Goal: Information Seeking & Learning: Compare options

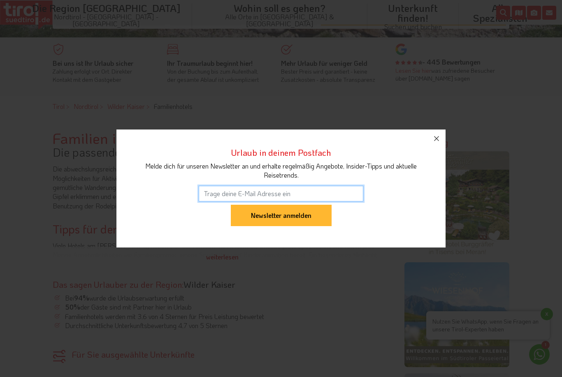
scroll to position [282, 0]
click at [436, 141] on icon "button" at bounding box center [436, 138] width 5 height 5
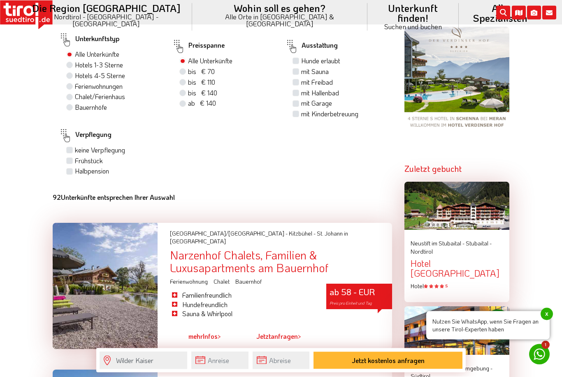
scroll to position [628, 0]
click at [244, 259] on div "Narzenhof Chalets, Familien & Luxusapartments am Bauernhof" at bounding box center [281, 262] width 222 height 26
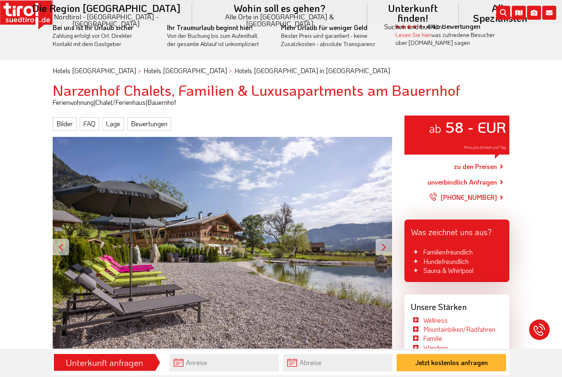
scroll to position [26, 0]
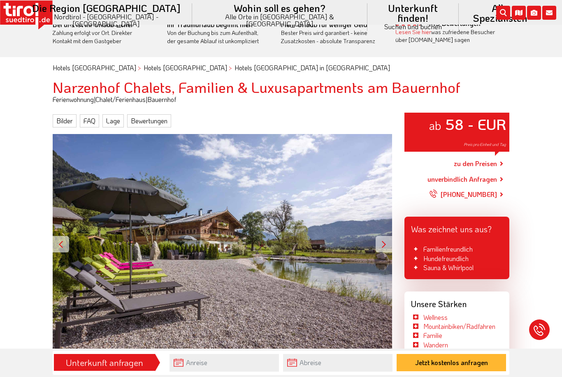
click at [376, 237] on div at bounding box center [384, 244] width 16 height 16
click at [388, 241] on div at bounding box center [384, 244] width 16 height 16
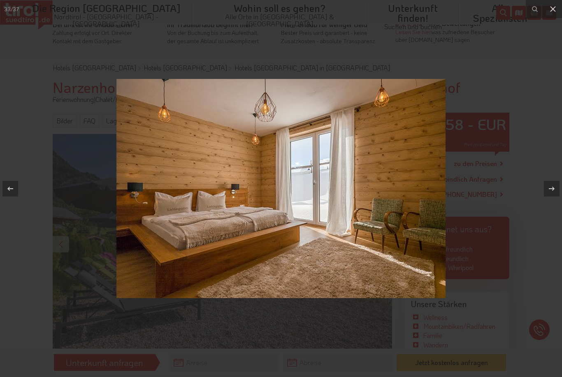
click at [556, 4] on icon at bounding box center [553, 9] width 10 height 10
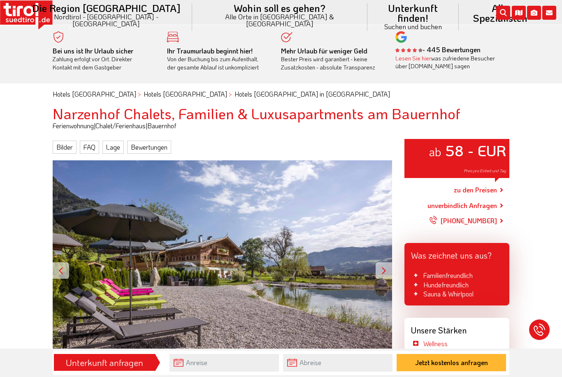
scroll to position [0, 0]
click at [487, 183] on link "zu den Preisen" at bounding box center [475, 189] width 43 height 21
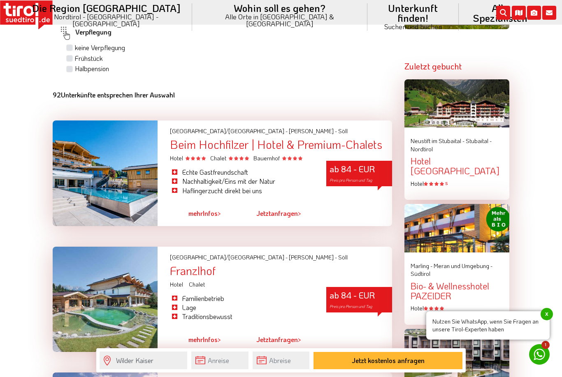
scroll to position [731, 0]
click at [320, 151] on div "Beim Hochfilzer | Hotel & Premium-Chalets" at bounding box center [281, 145] width 222 height 13
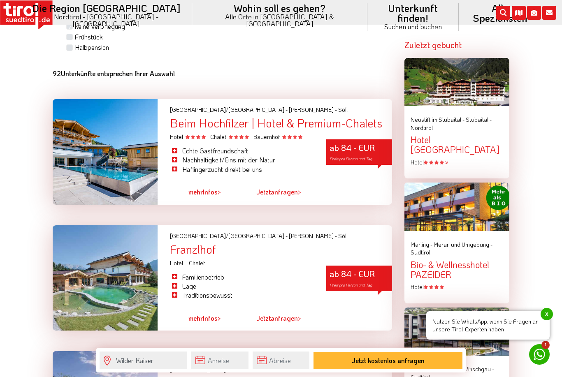
scroll to position [782, 0]
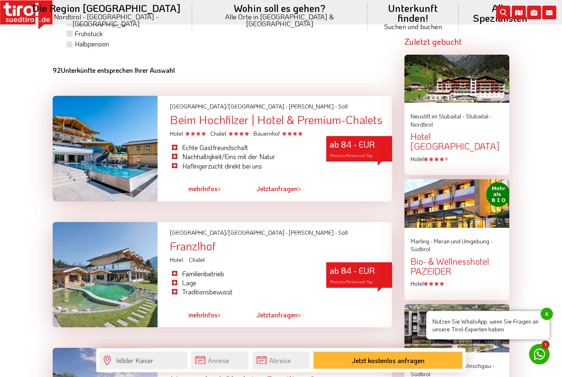
click at [212, 252] on div "Franzlhof" at bounding box center [281, 246] width 222 height 13
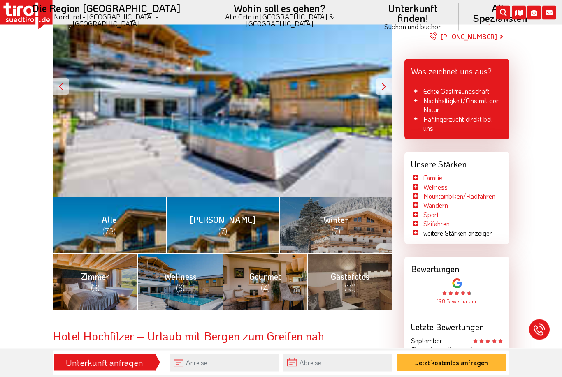
scroll to position [186, 0]
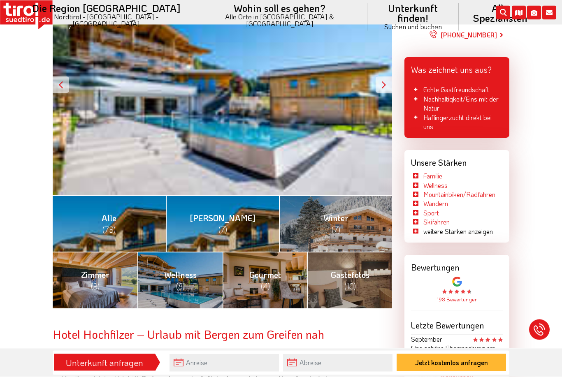
click at [115, 294] on link "Zimmer (3)" at bounding box center [95, 280] width 85 height 57
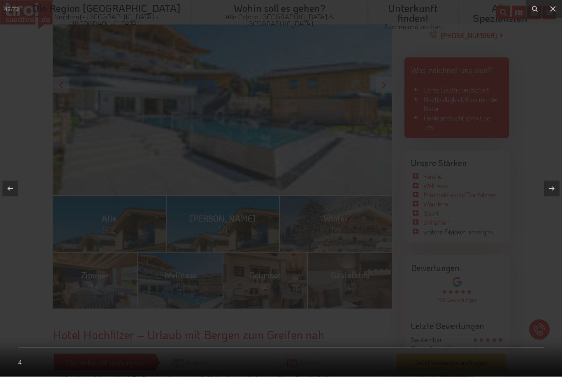
scroll to position [186, 0]
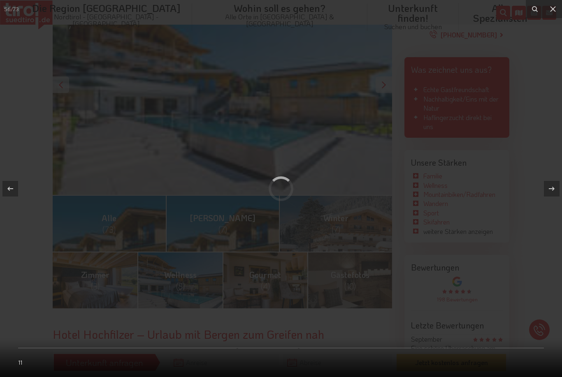
click at [555, 8] on icon at bounding box center [553, 9] width 10 height 10
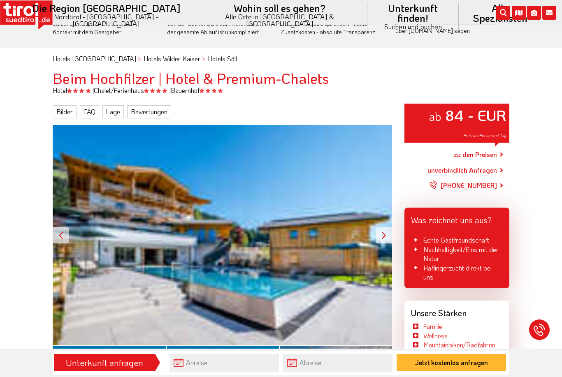
scroll to position [35, 0]
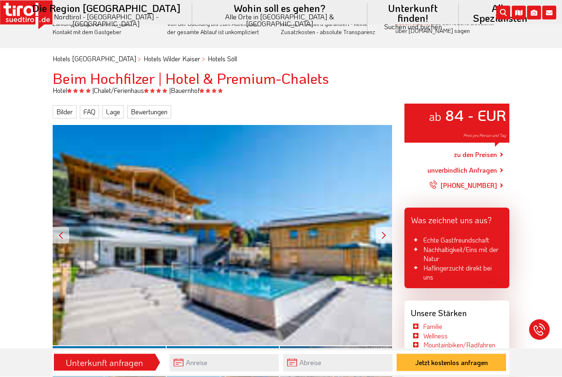
click at [485, 152] on link "zu den Preisen" at bounding box center [475, 155] width 43 height 21
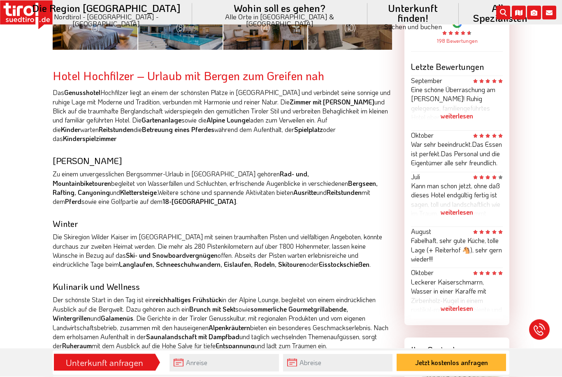
scroll to position [460, 0]
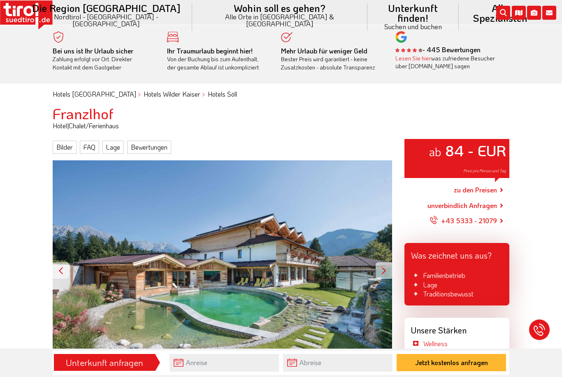
click at [386, 267] on div at bounding box center [384, 270] width 16 height 16
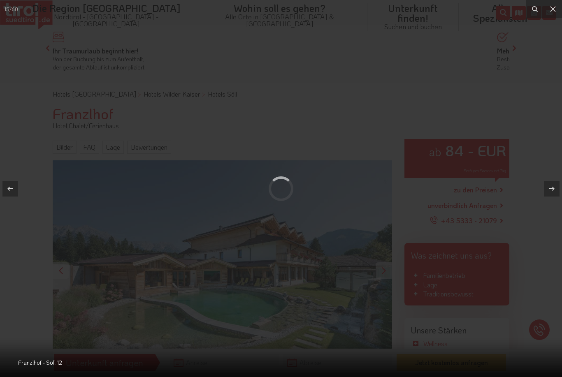
click at [552, 9] on icon at bounding box center [553, 9] width 6 height 6
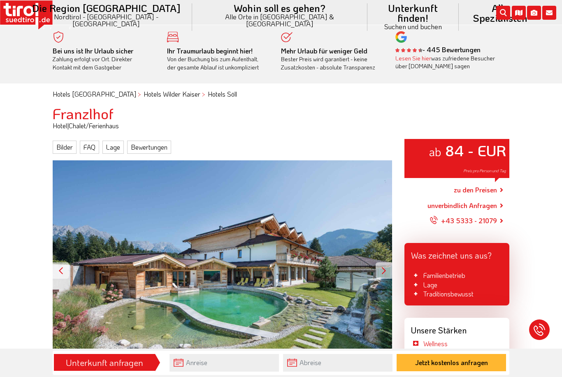
click at [481, 189] on link "zu den Preisen" at bounding box center [475, 190] width 43 height 21
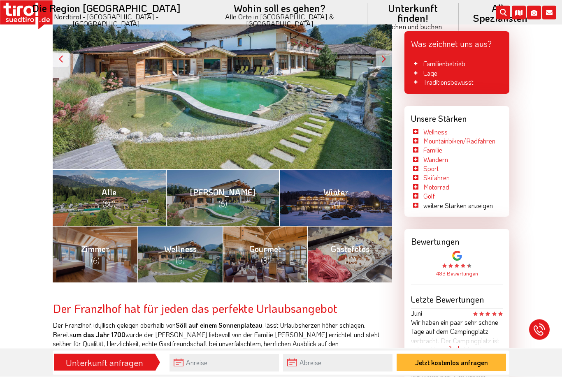
scroll to position [196, 0]
